Goal: Task Accomplishment & Management: Manage account settings

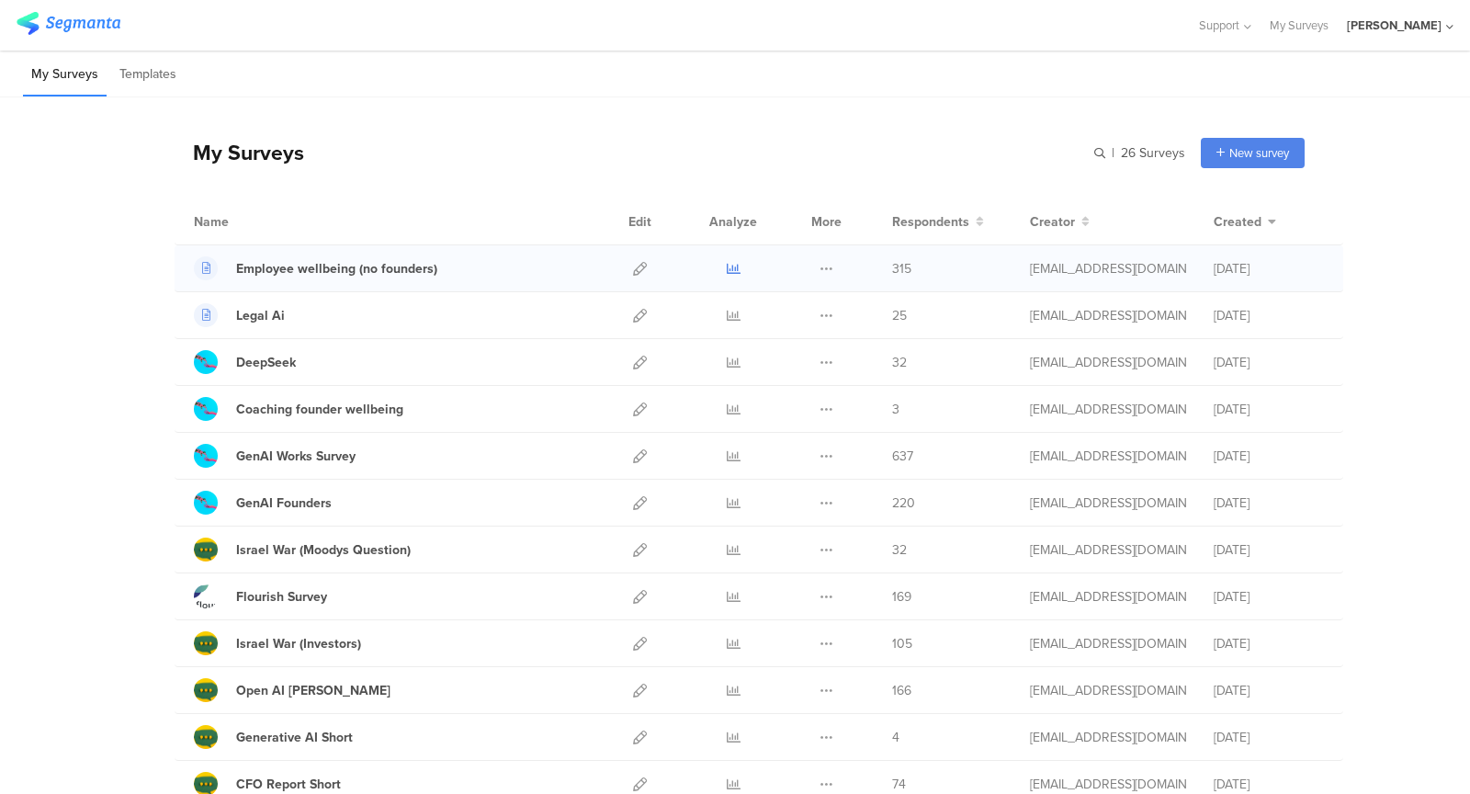
click at [731, 264] on icon at bounding box center [734, 269] width 14 height 14
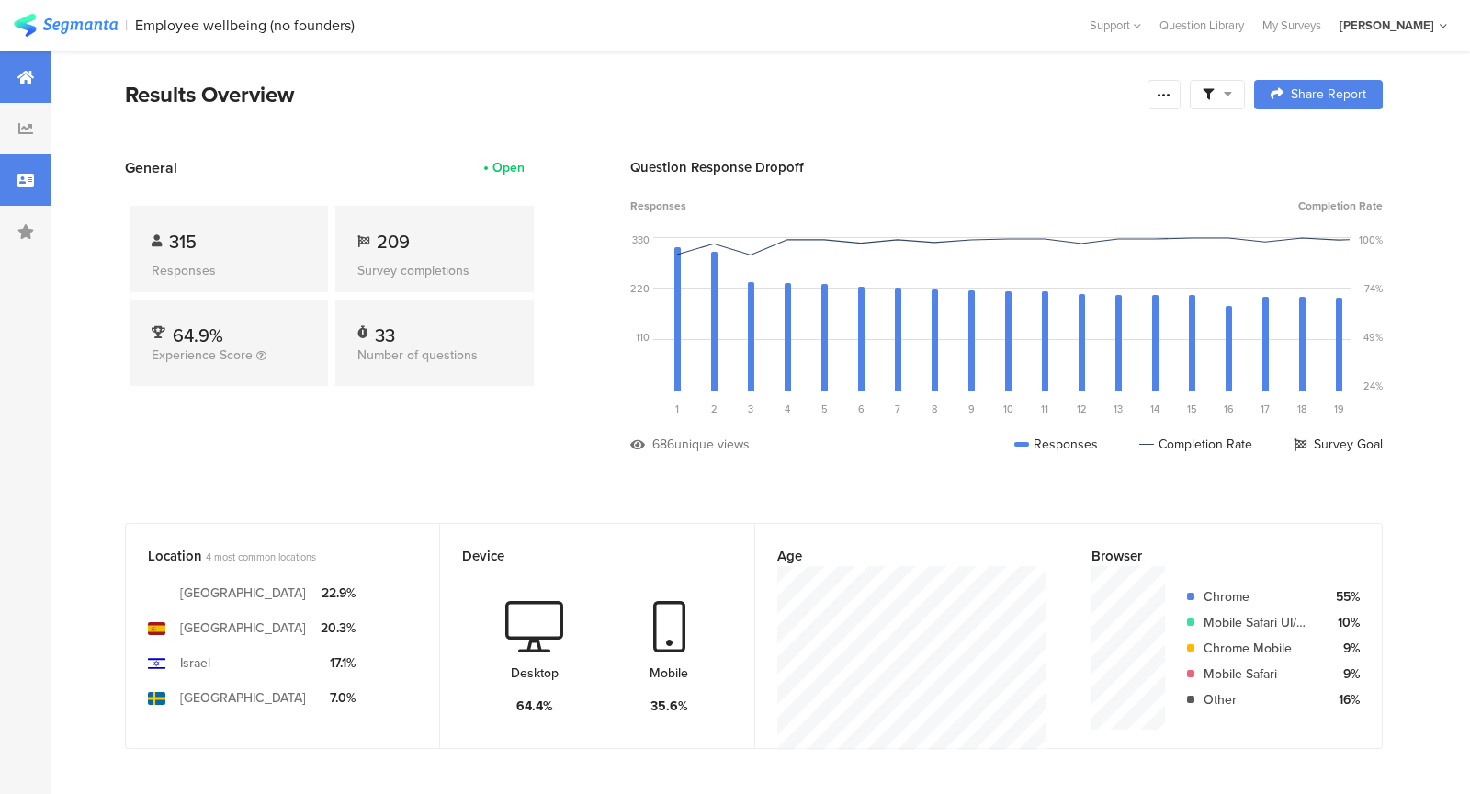
click at [9, 186] on div at bounding box center [25, 179] width 51 height 51
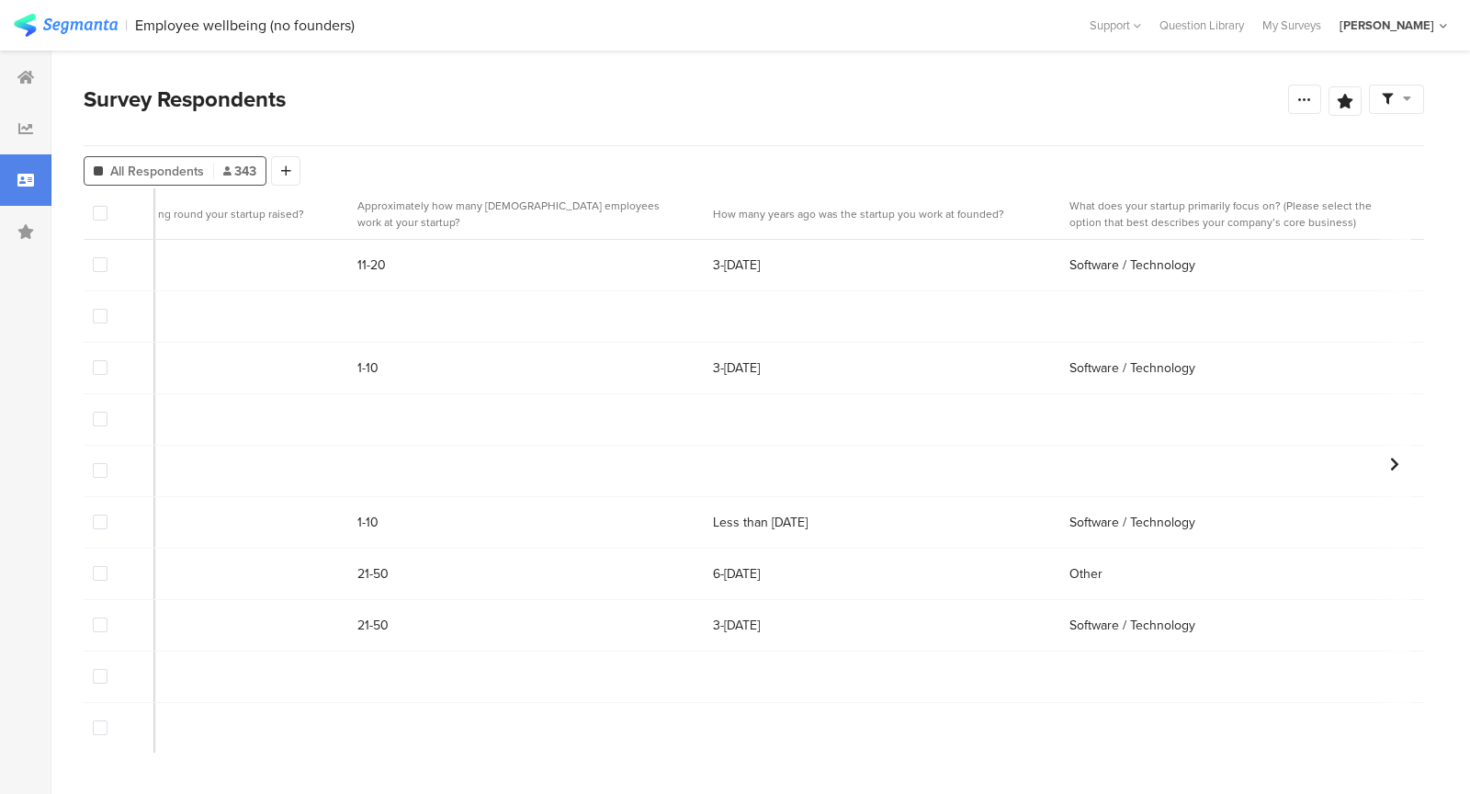
scroll to position [0, 16979]
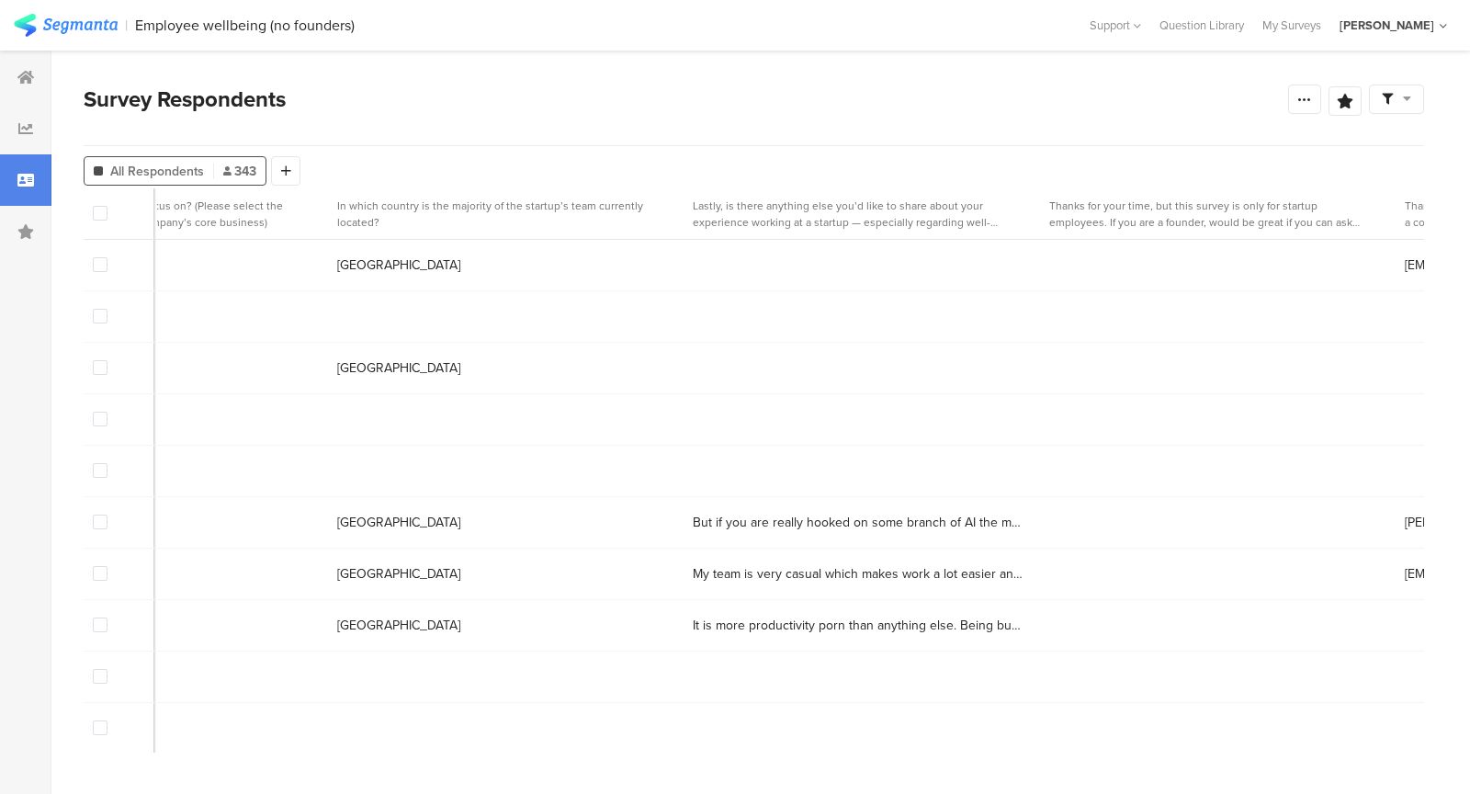
click at [100, 320] on span at bounding box center [100, 316] width 15 height 15
click at [108, 309] on input "checkbox" at bounding box center [108, 309] width 0 height 0
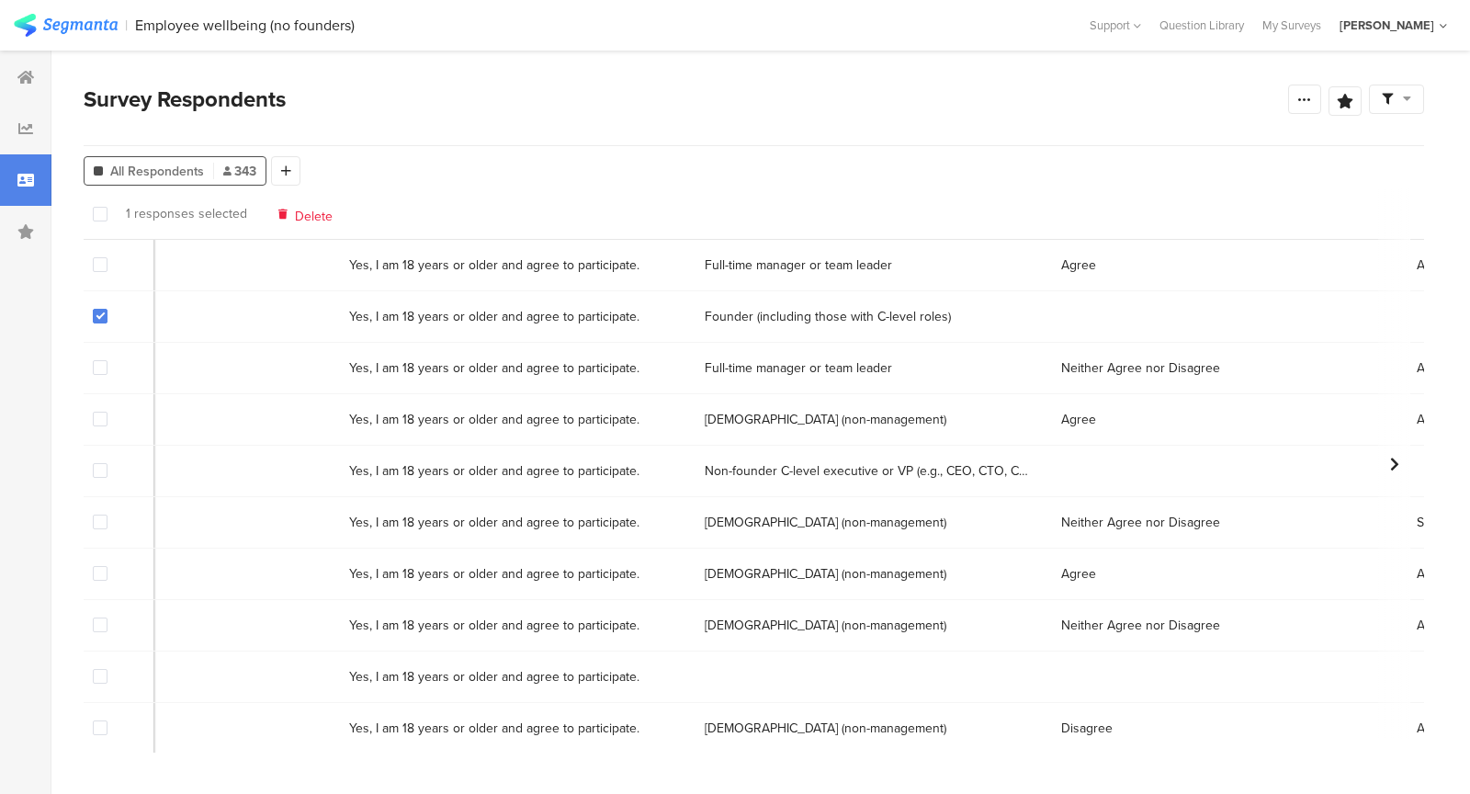
scroll to position [0, 2364]
click at [302, 216] on span "Delete" at bounding box center [314, 214] width 38 height 14
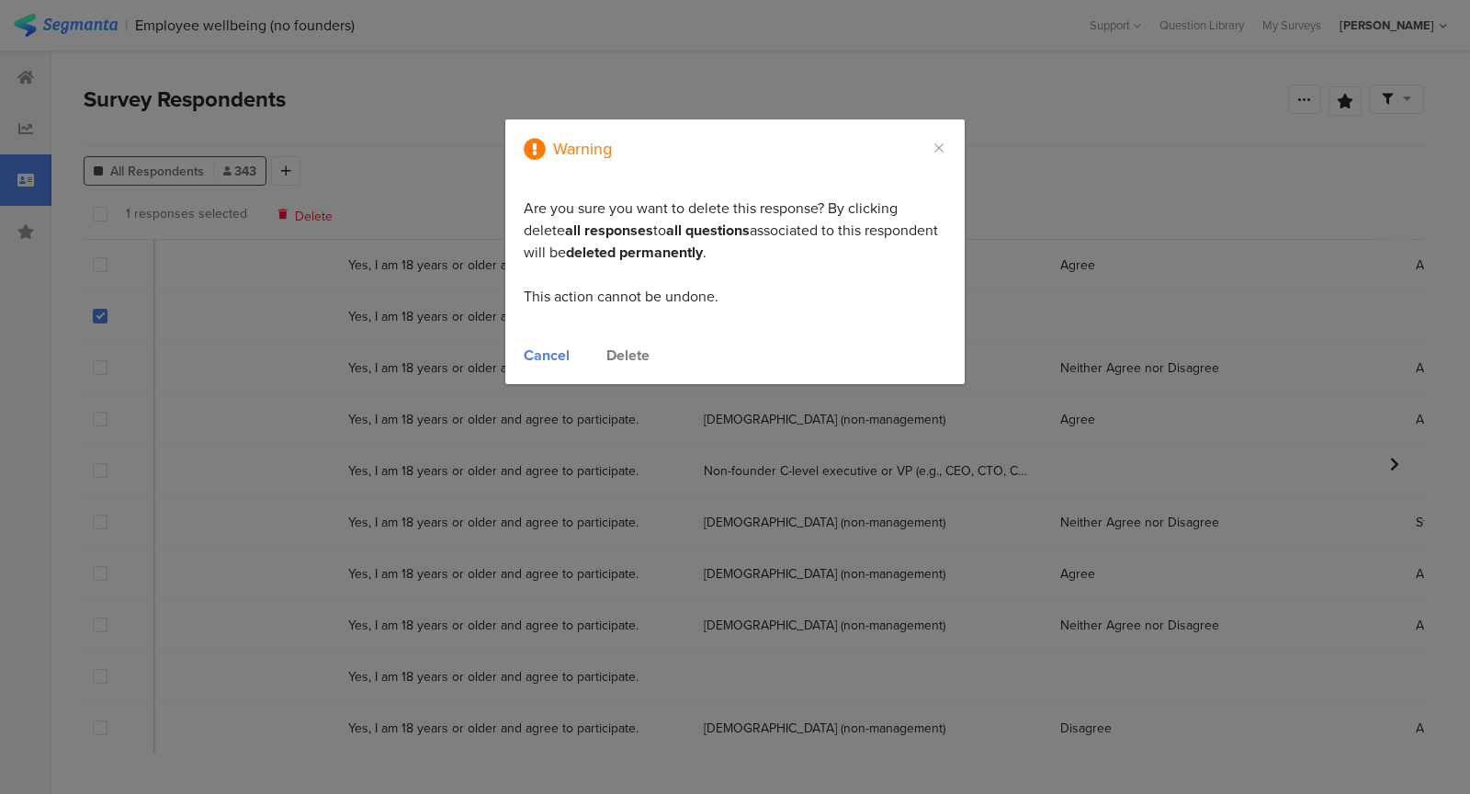
click at [640, 357] on div "Delete" at bounding box center [627, 355] width 43 height 21
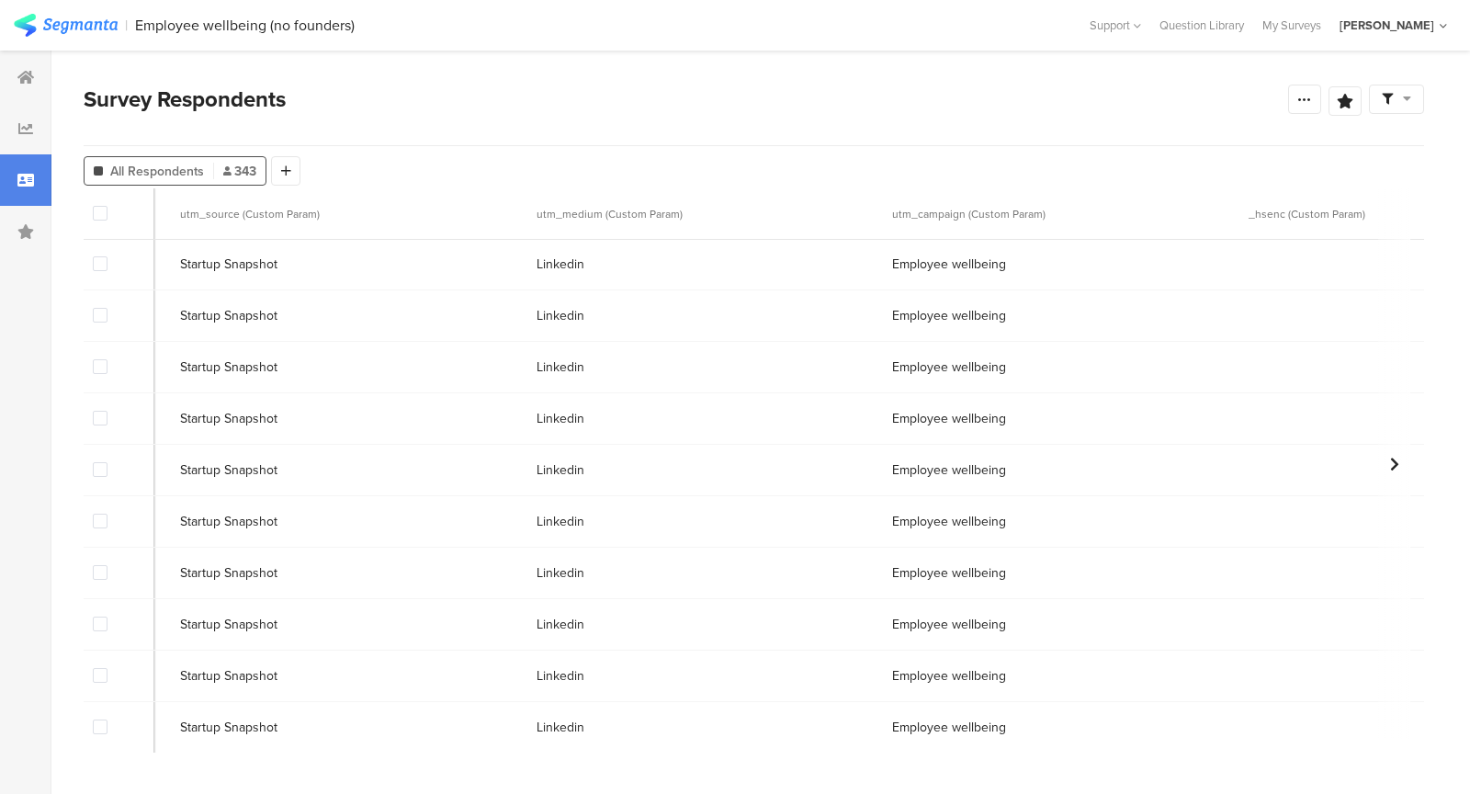
scroll to position [1, 0]
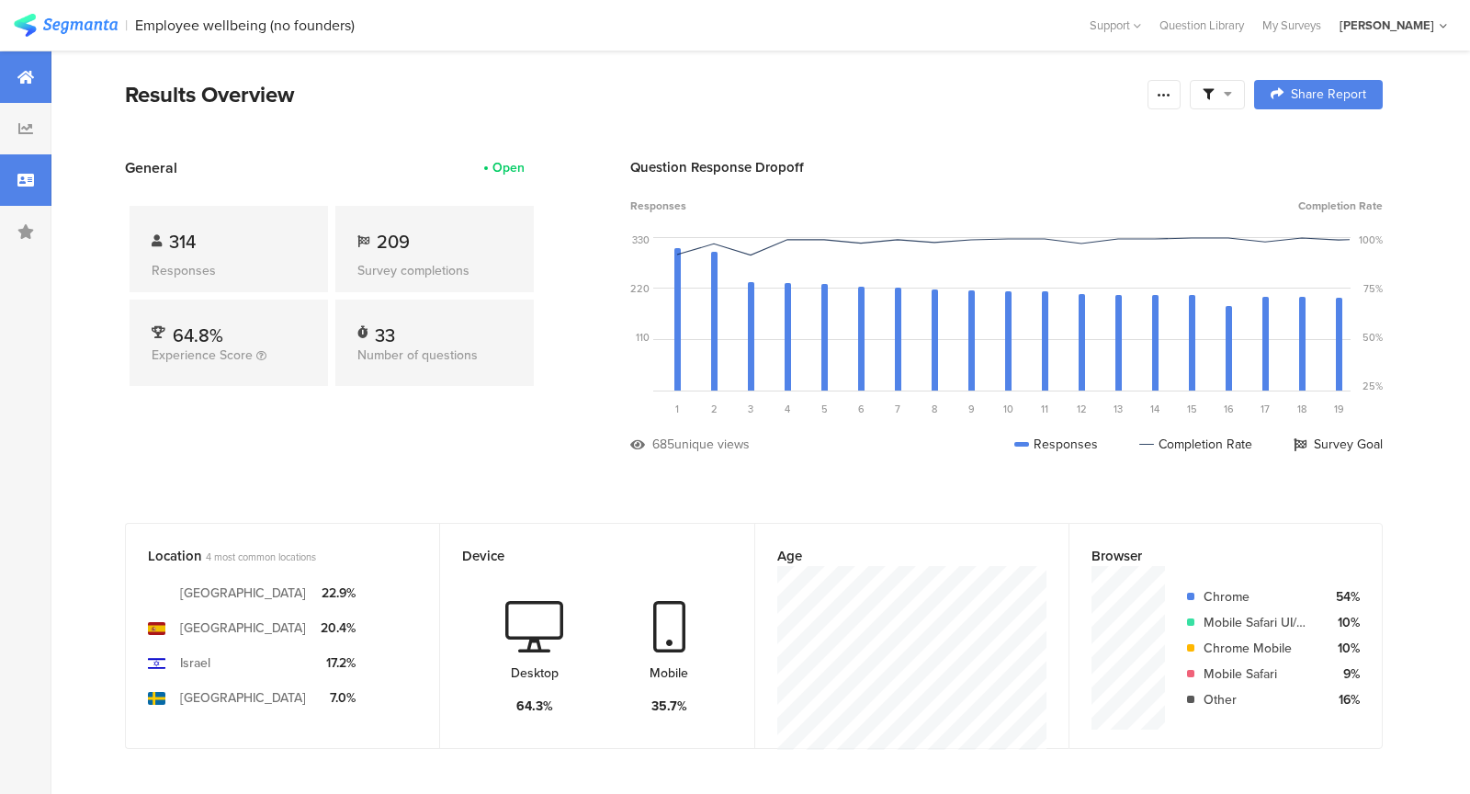
scroll to position [5, 0]
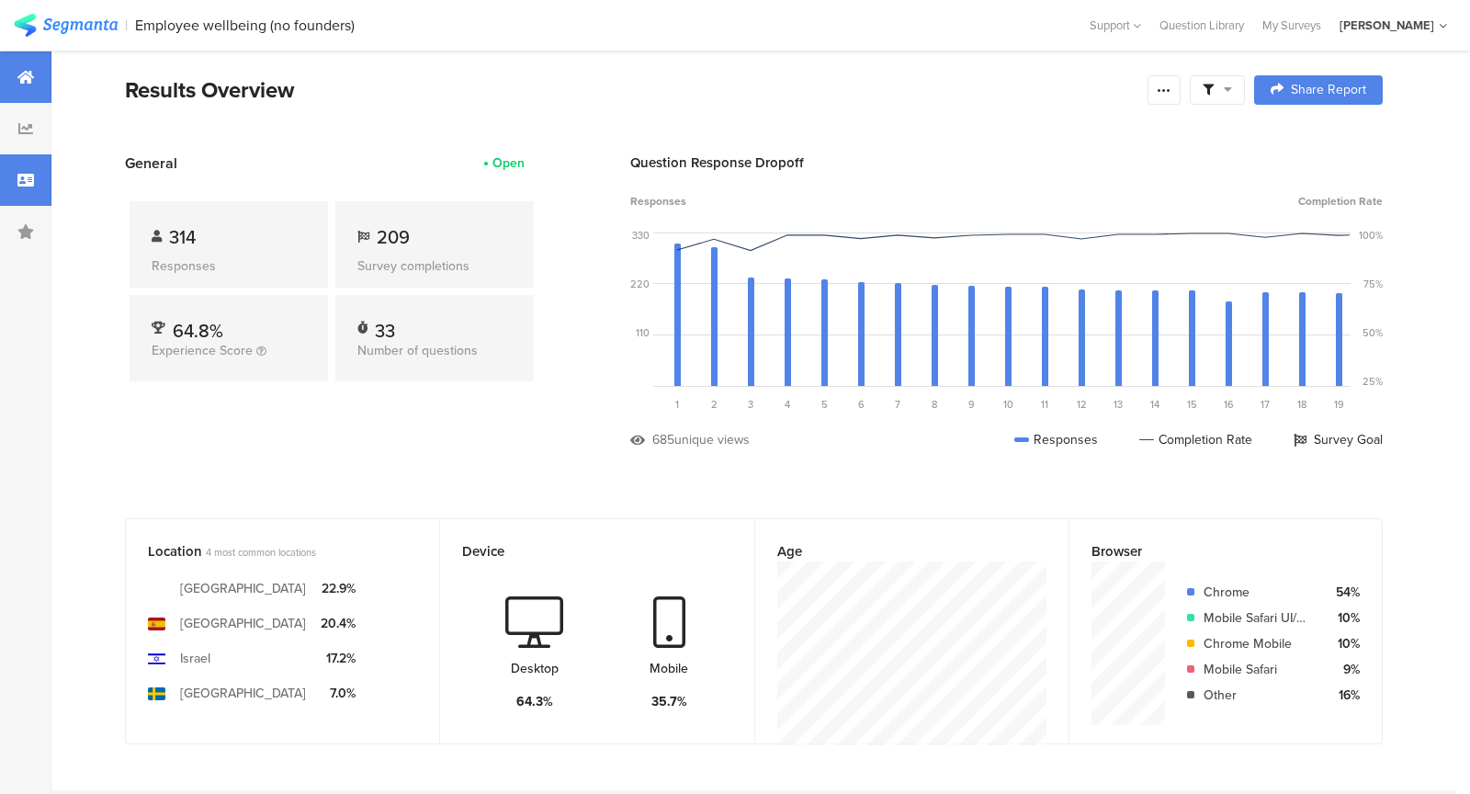
click at [31, 185] on icon at bounding box center [25, 180] width 17 height 15
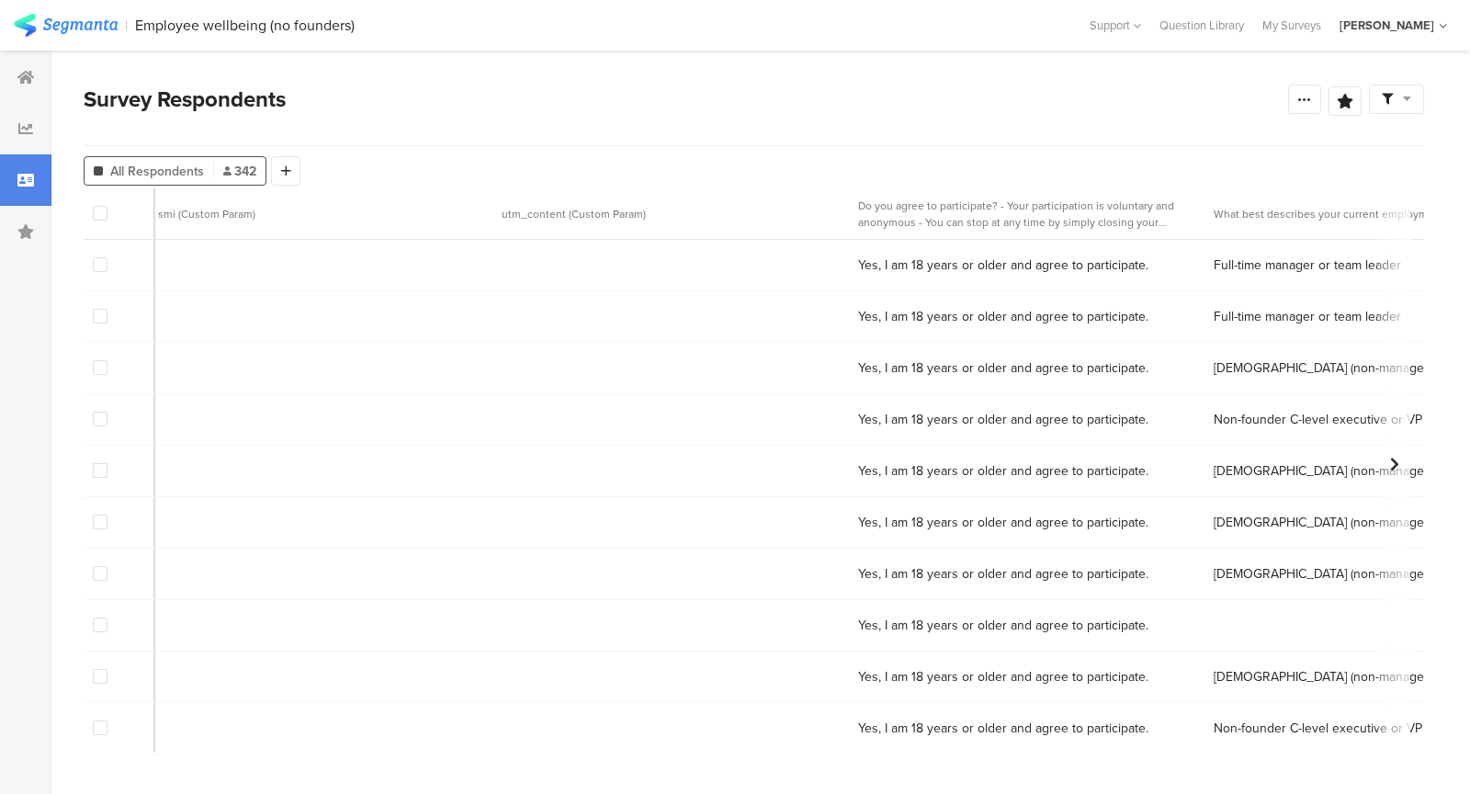
scroll to position [0, 1179]
